Goal: Task Accomplishment & Management: Use online tool/utility

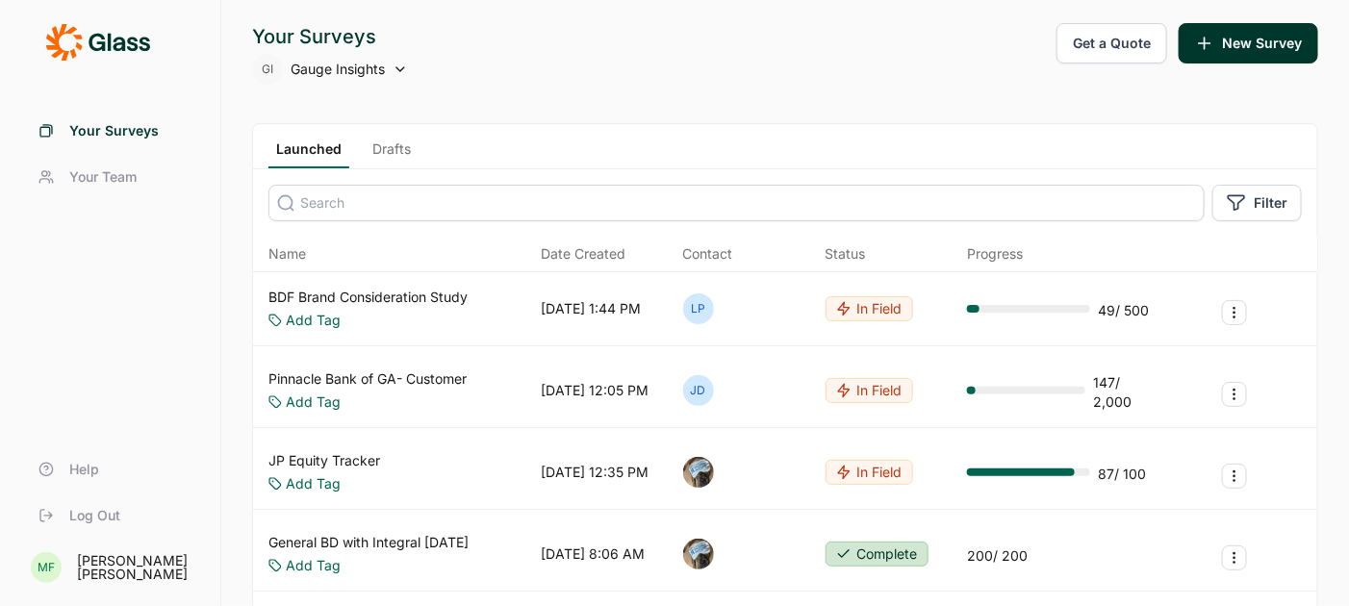
click at [329, 63] on span "Gauge Insights" at bounding box center [338, 69] width 94 height 19
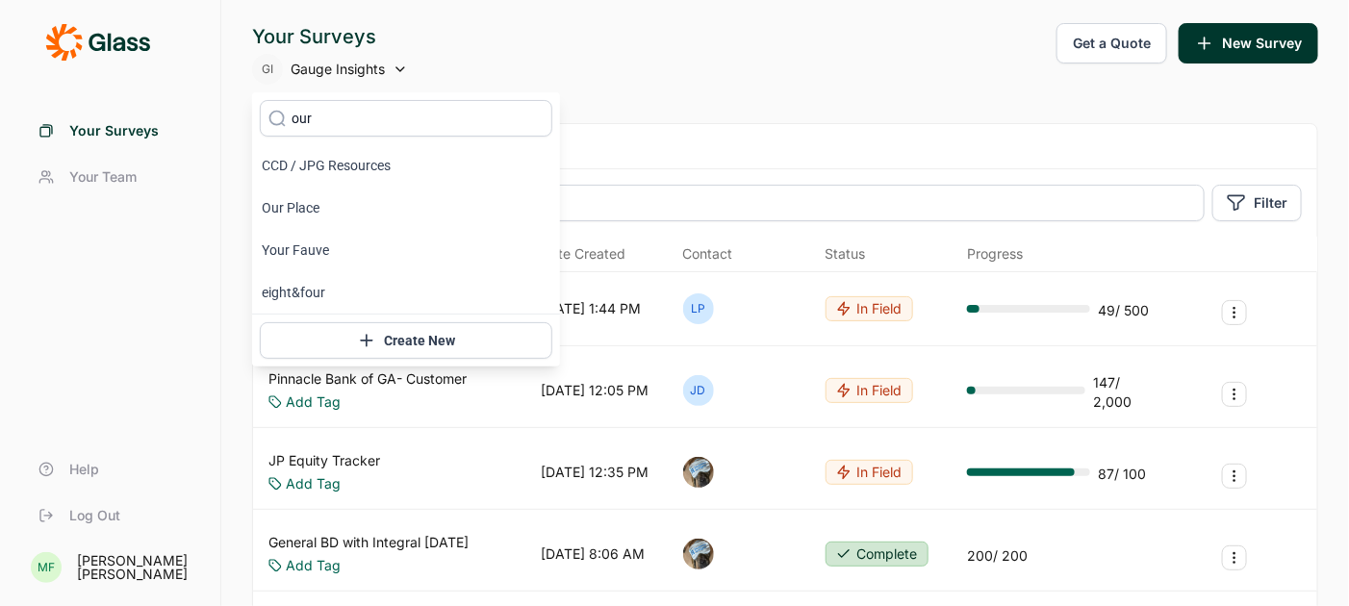
type input "our place"
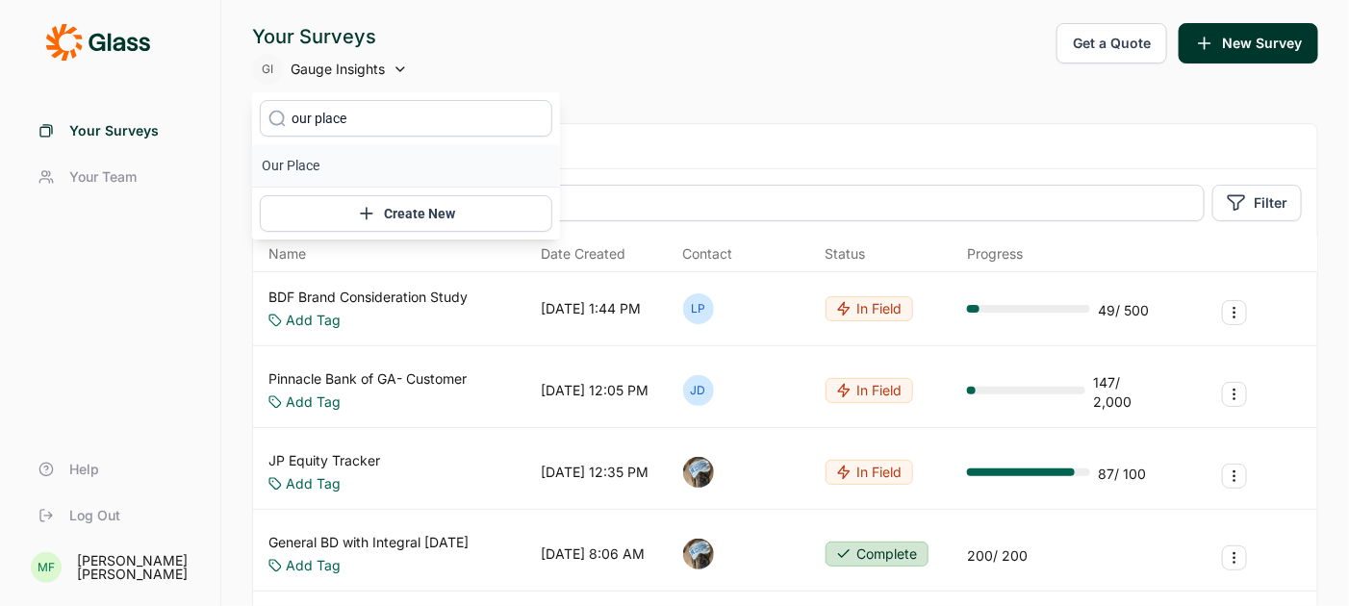
click at [297, 169] on li "Our Place" at bounding box center [406, 165] width 308 height 42
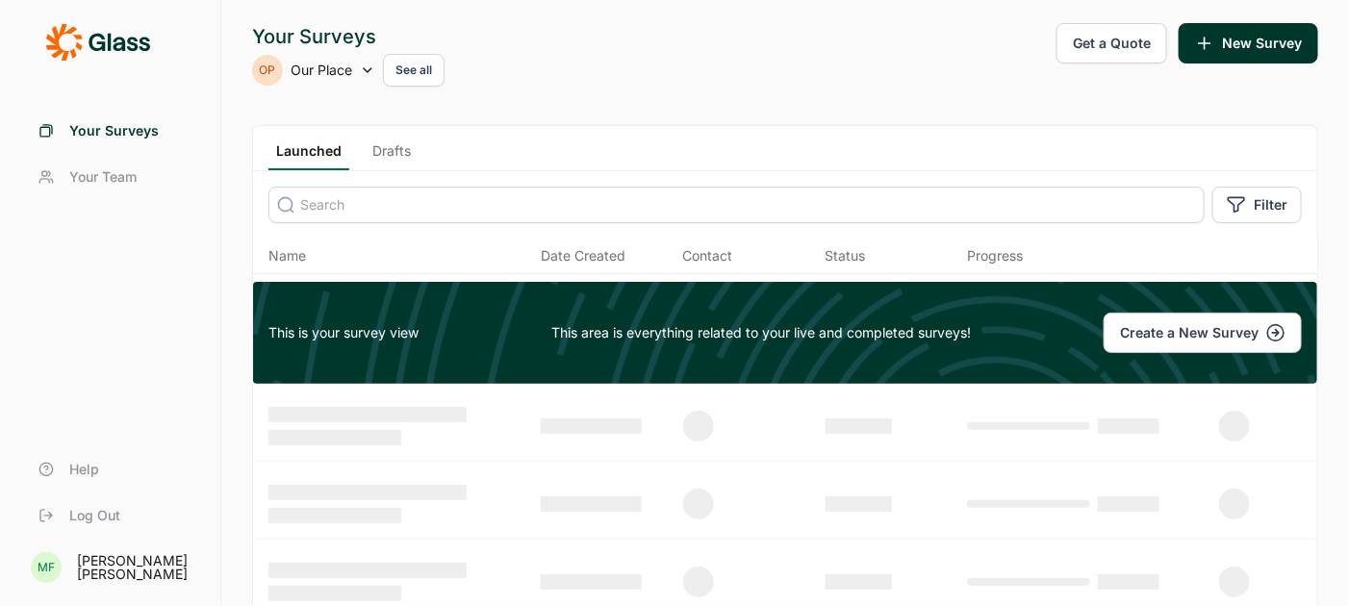
click at [400, 150] on link "Drafts" at bounding box center [392, 155] width 54 height 29
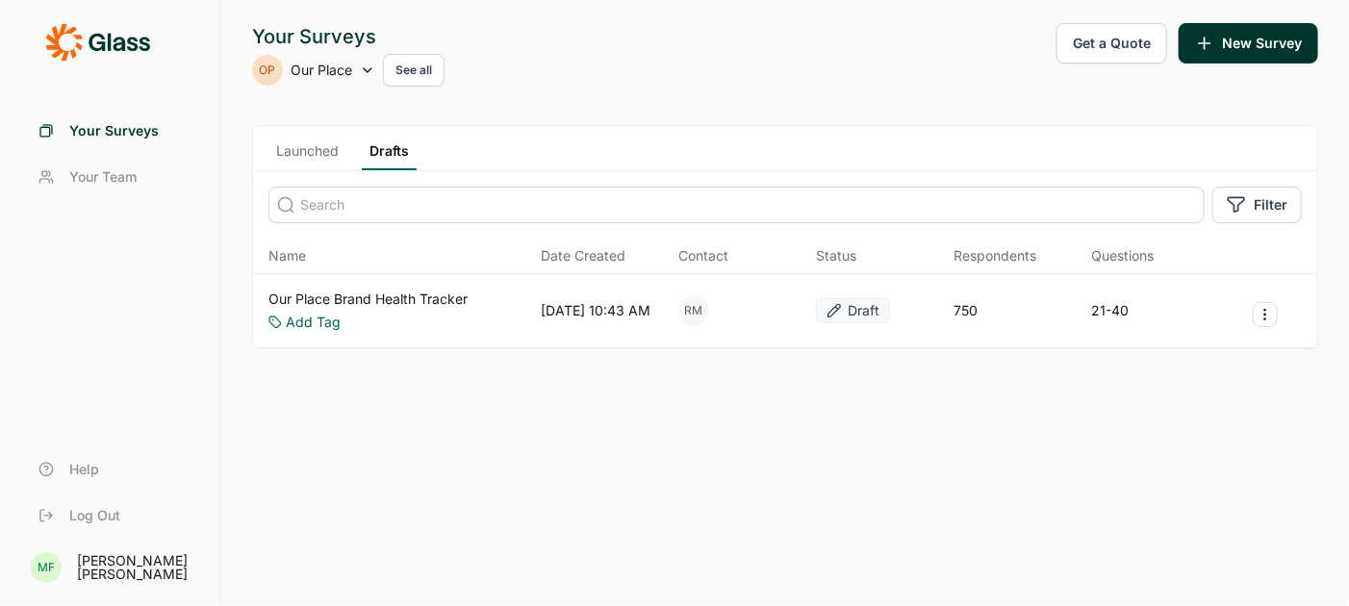
click at [415, 297] on link "Our Place Brand Health Tracker" at bounding box center [367, 299] width 199 height 19
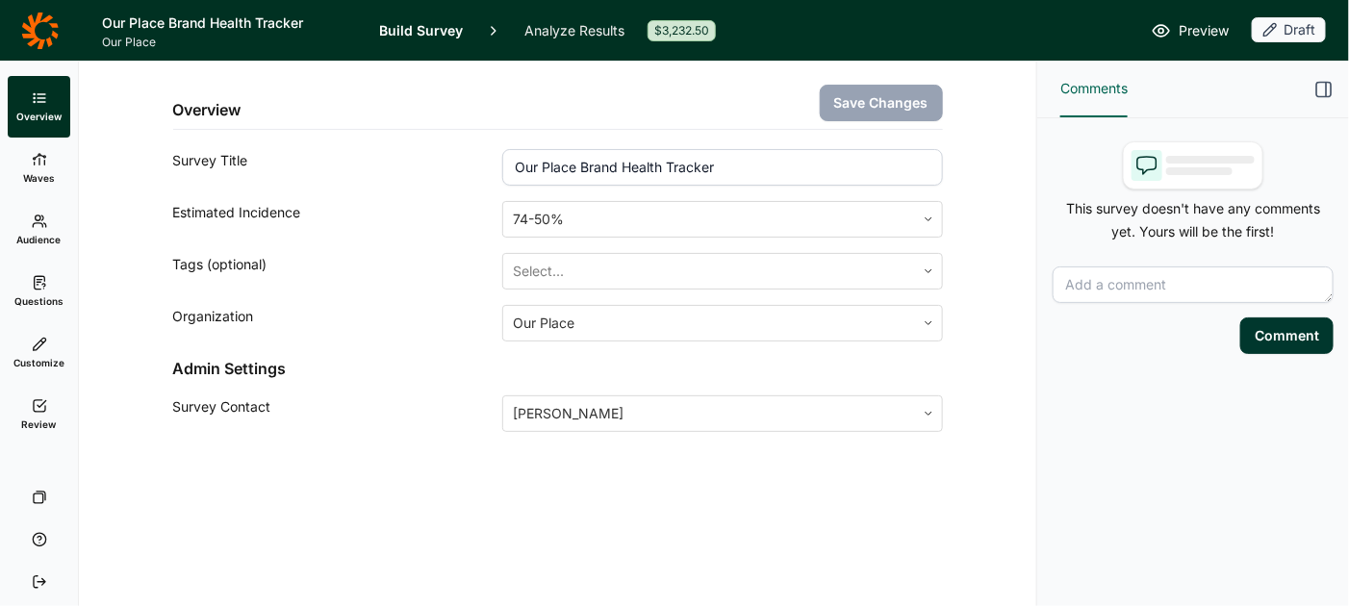
click at [43, 412] on icon at bounding box center [39, 405] width 15 height 15
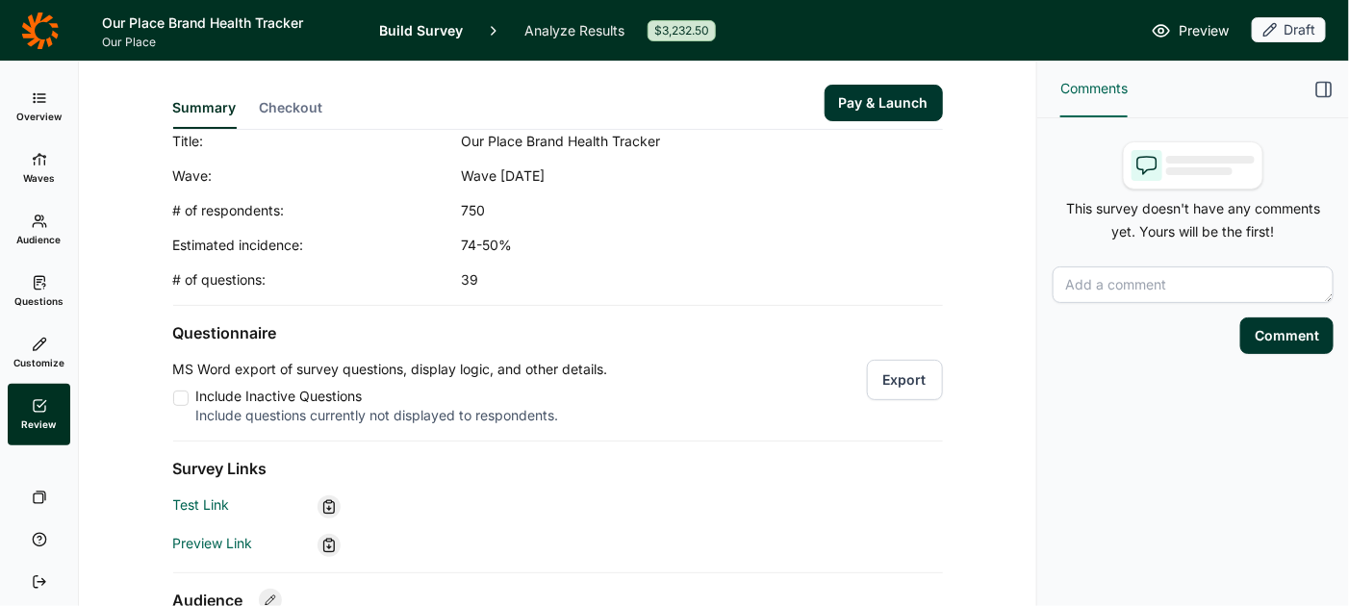
scroll to position [48, 0]
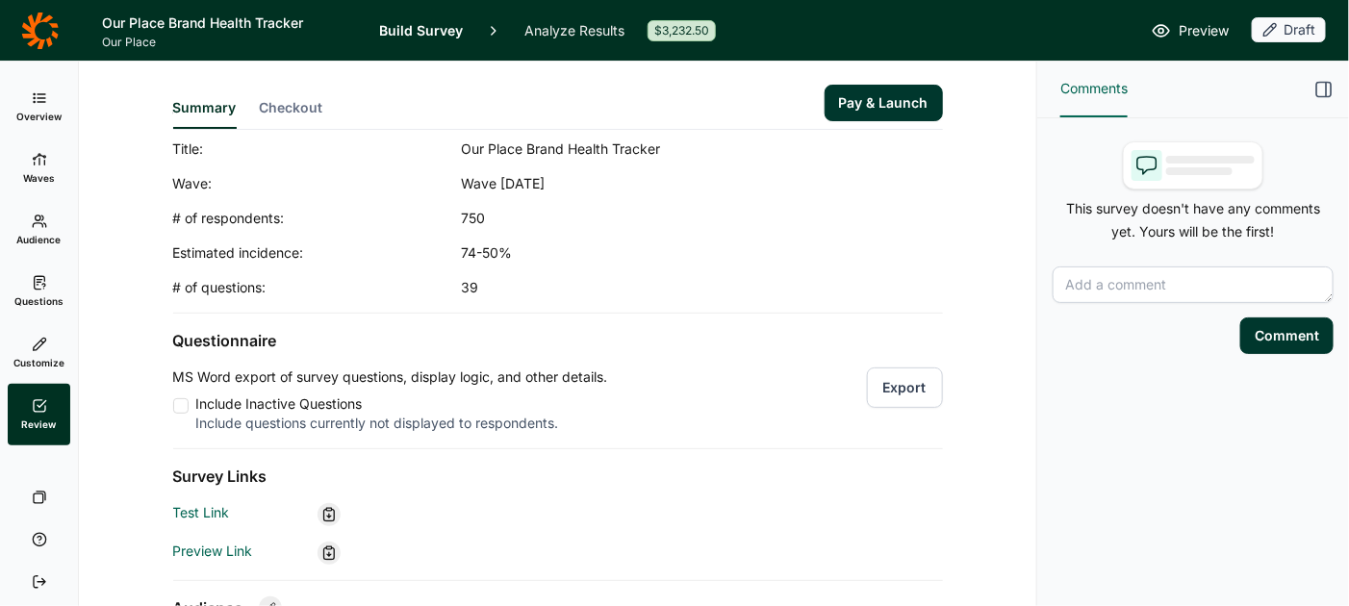
click at [917, 394] on button "Export" at bounding box center [905, 388] width 76 height 40
